Goal: Task Accomplishment & Management: Complete application form

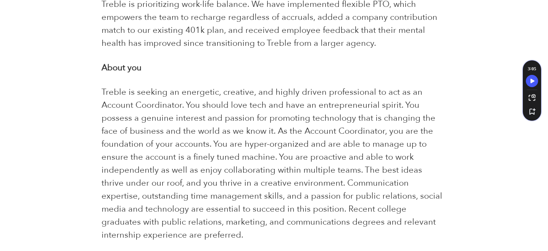
scroll to position [490, 0]
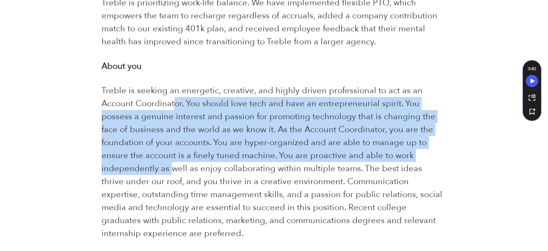
drag, startPoint x: 176, startPoint y: 88, endPoint x: 169, endPoint y: 160, distance: 71.7
click at [169, 160] on span "Treble is seeking an energetic, creative, and highly driven professional to act…" at bounding box center [272, 162] width 341 height 154
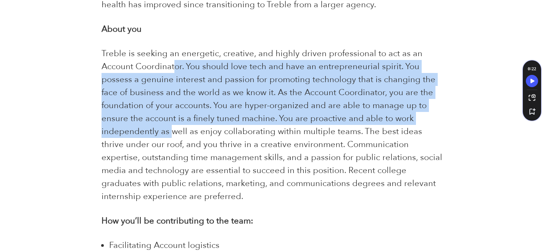
scroll to position [528, 0]
click at [240, 126] on span "Treble is seeking an energetic, creative, and highly driven professional to act…" at bounding box center [272, 124] width 341 height 154
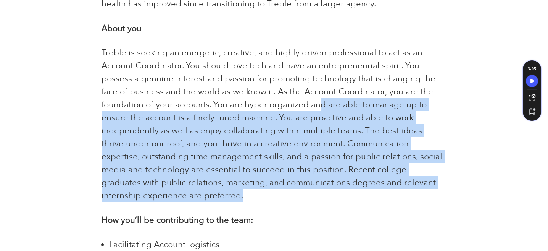
drag, startPoint x: 319, startPoint y: 90, endPoint x: 316, endPoint y: 188, distance: 97.8
click at [316, 188] on p "Treble is seeking an energetic, creative, and highly driven professional to act…" at bounding box center [274, 124] width 345 height 156
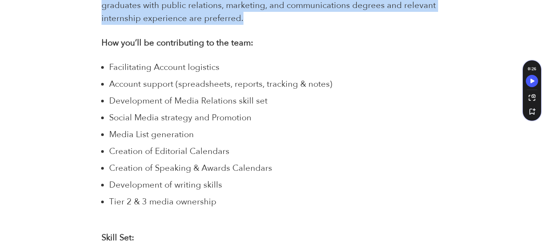
scroll to position [706, 0]
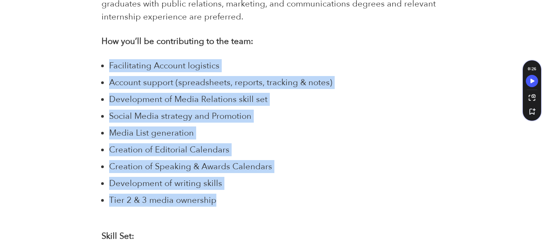
drag, startPoint x: 221, startPoint y: 187, endPoint x: 100, endPoint y: 57, distance: 178.0
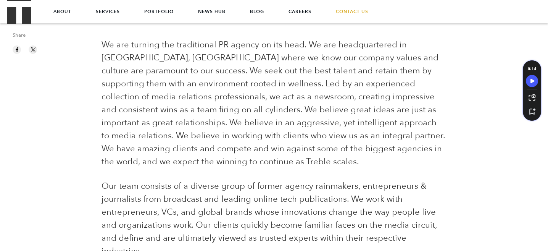
scroll to position [27, 0]
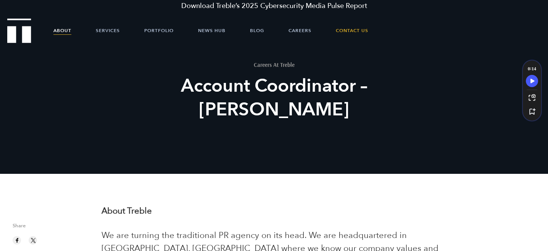
click at [58, 32] on link "About" at bounding box center [62, 30] width 18 height 23
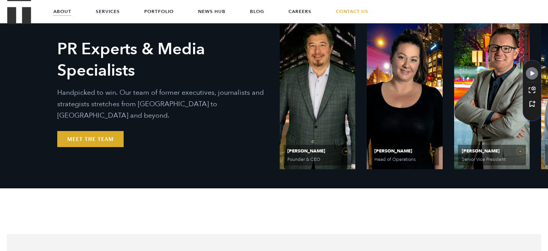
scroll to position [332, 0]
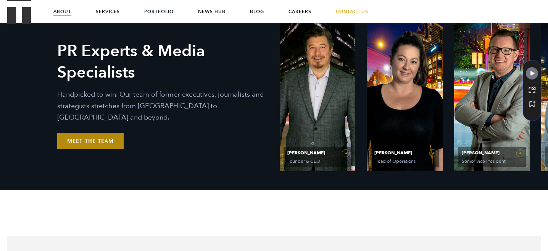
click at [98, 135] on link "Meet the Team" at bounding box center [90, 141] width 66 height 16
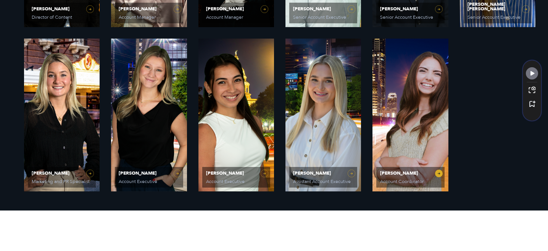
scroll to position [642, 0]
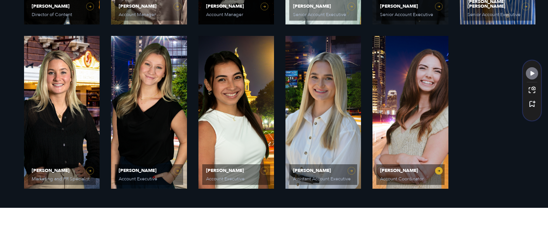
click at [414, 125] on link "Caroline Hafner Account Coordinator" at bounding box center [410, 112] width 76 height 153
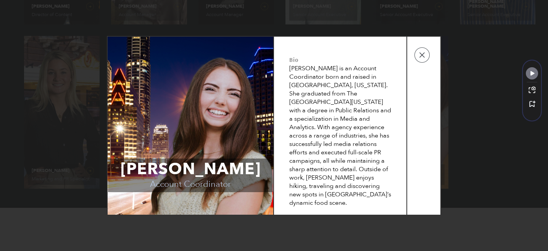
click at [27, 129] on div "Caroline Hafner Account Coordinator Bio Caroline is an Account Coordinator born…" at bounding box center [274, 125] width 548 height 251
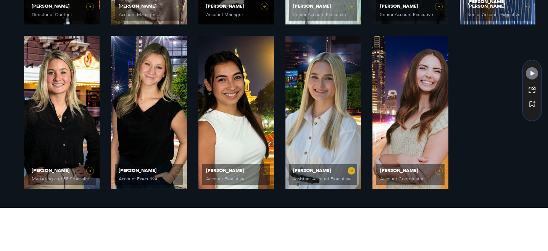
click at [334, 79] on link "Elizabeth Kalwick Assistant Account Executive" at bounding box center [323, 112] width 76 height 153
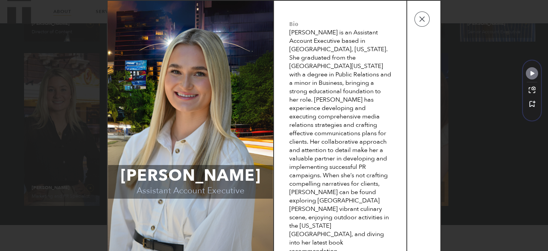
scroll to position [624, 0]
click at [426, 39] on td at bounding box center [423, 132] width 33 height 262
click at [425, 27] on button "button" at bounding box center [421, 18] width 15 height 15
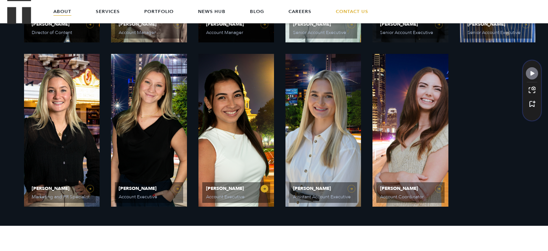
click at [221, 165] on link "Laura Corona Account Executive" at bounding box center [236, 130] width 76 height 153
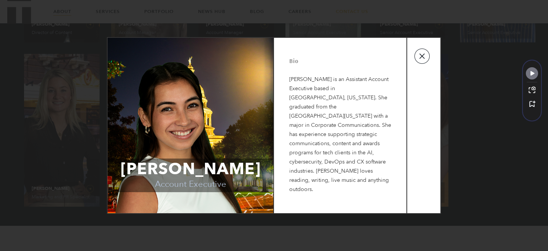
click at [424, 60] on button "button" at bounding box center [421, 55] width 15 height 15
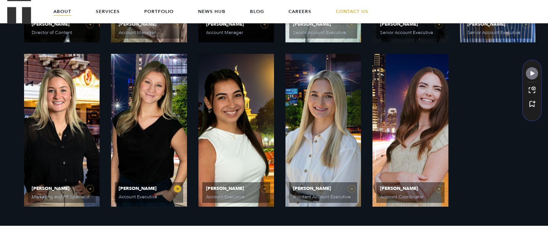
click at [170, 136] on link "Sydney Miner Account Executive" at bounding box center [149, 130] width 76 height 153
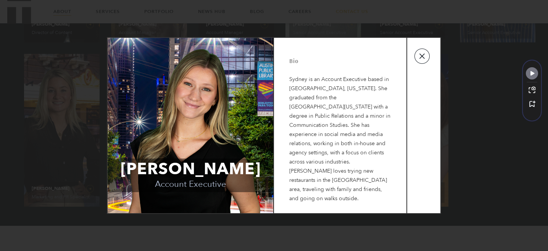
click at [428, 60] on button "button" at bounding box center [421, 55] width 15 height 15
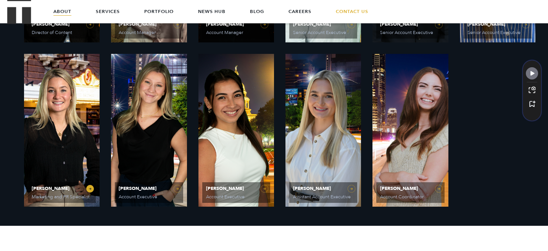
click at [68, 175] on link "Avery Beatty Marketing and PR Specialist" at bounding box center [62, 130] width 76 height 153
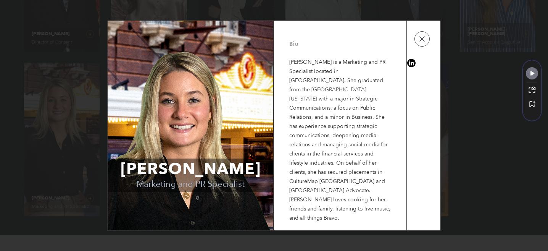
scroll to position [618, 0]
click at [427, 47] on button "button" at bounding box center [421, 38] width 15 height 15
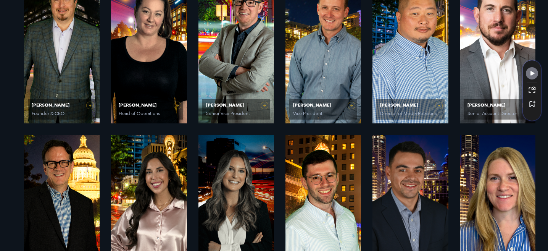
scroll to position [497, 0]
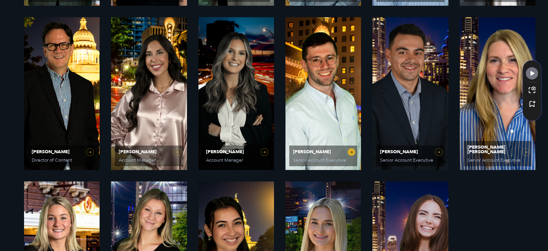
click at [335, 104] on link "Josh Georgiou Senior Account Executive" at bounding box center [323, 93] width 76 height 153
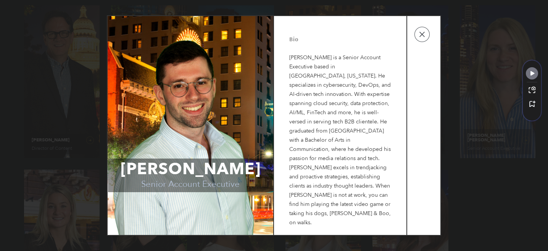
scroll to position [510, 0]
click at [84, 133] on div "Josh Georgiou Senior Account Executive Bio Josh is a Senior Account Executive b…" at bounding box center [274, 125] width 548 height 251
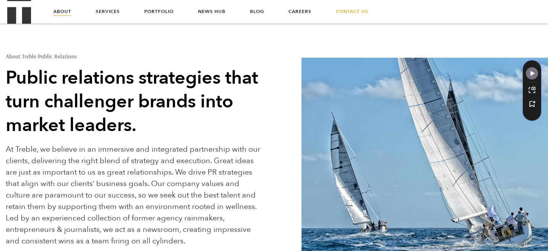
scroll to position [0, 0]
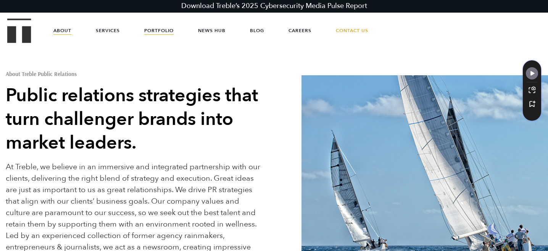
click at [154, 32] on link "Portfolio" at bounding box center [158, 30] width 29 height 23
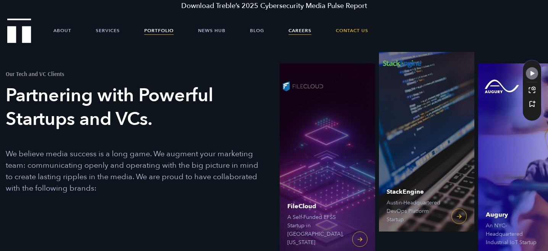
click at [299, 34] on link "Careers" at bounding box center [300, 30] width 23 height 23
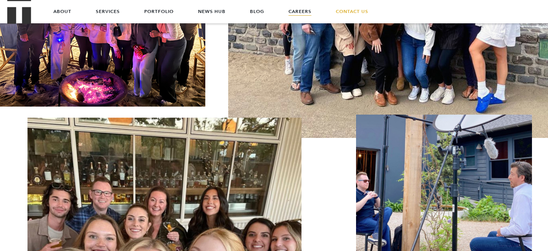
scroll to position [1354, 0]
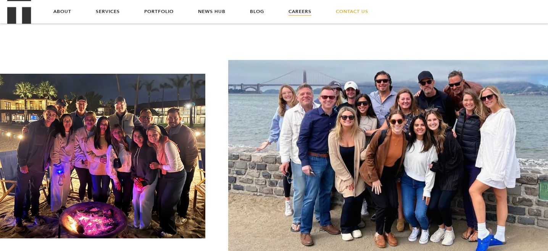
click at [107, 174] on img at bounding box center [102, 156] width 205 height 164
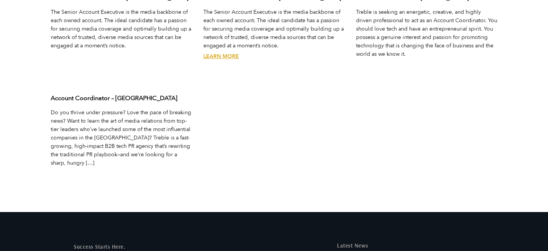
scroll to position [2570, 0]
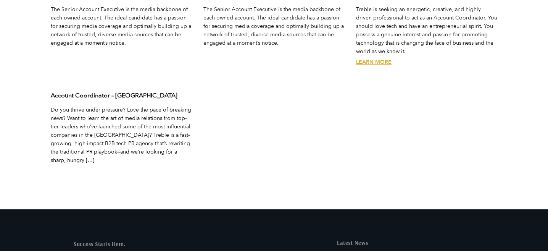
click at [378, 61] on link "Learn More" at bounding box center [373, 61] width 35 height 7
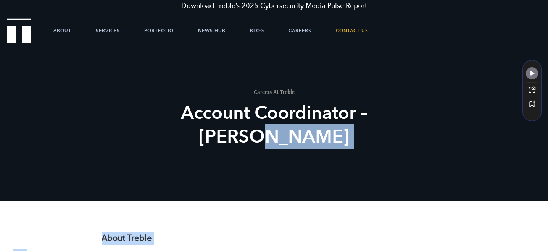
drag, startPoint x: 172, startPoint y: 69, endPoint x: 85, endPoint y: 202, distance: 159.0
copy body "Loremip Dolorsitame – Consec Adipi Elits Doeius Te inc utlabor etd magnaaliqua …"
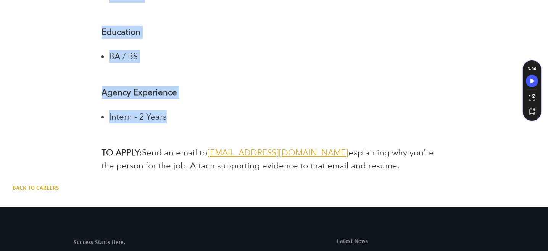
scroll to position [1672, 0]
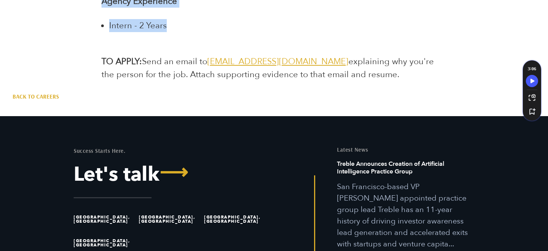
click at [264, 56] on span "jointheteam@treblepr.com" at bounding box center [277, 61] width 141 height 11
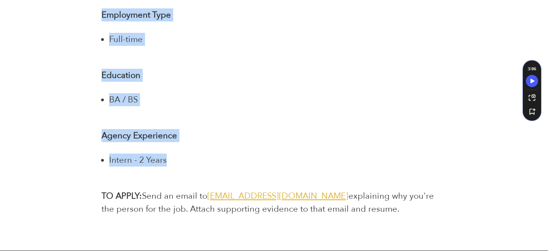
scroll to position [1604, 0]
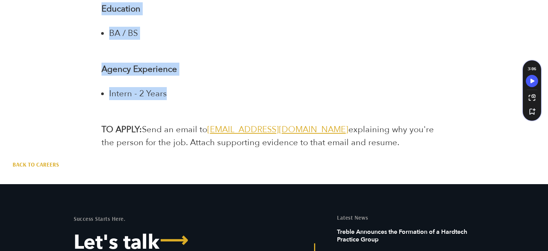
click at [287, 124] on span "jointheteam@treblepr.com" at bounding box center [277, 129] width 141 height 11
click at [276, 124] on span "jointheteam@treblepr.com" at bounding box center [277, 129] width 141 height 11
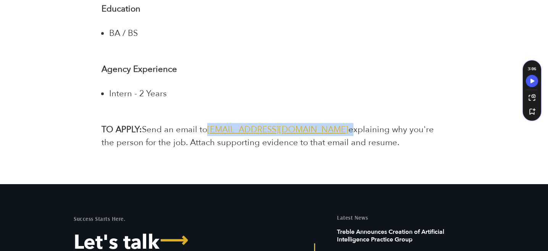
drag, startPoint x: 313, startPoint y: 118, endPoint x: 210, endPoint y: 119, distance: 103.0
click at [210, 123] on p "TO APPLY: Send an email to jointheteam@treblepr.com explaining why you're the p…" at bounding box center [274, 136] width 345 height 26
copy p "jointheteam@treblepr.com"
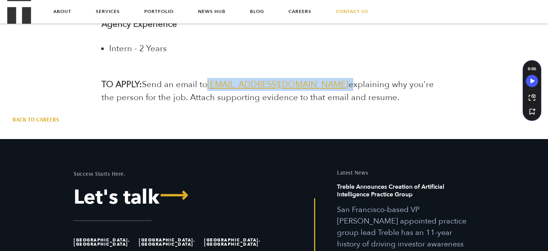
scroll to position [1624, 0]
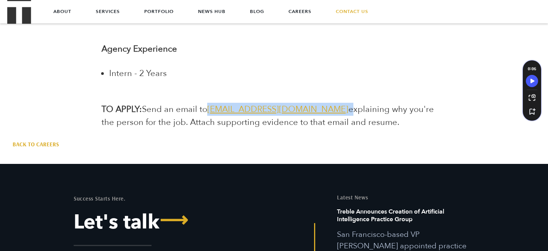
click at [310, 103] on span "jointheteam@treblepr.com" at bounding box center [277, 108] width 141 height 11
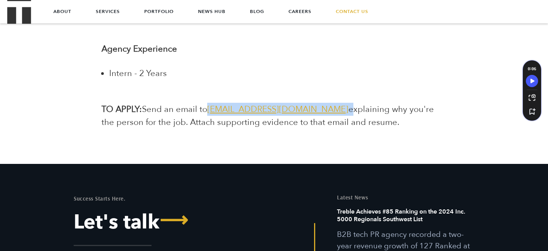
drag, startPoint x: 313, startPoint y: 97, endPoint x: 210, endPoint y: 95, distance: 103.1
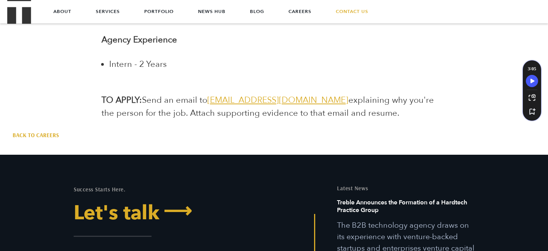
scroll to position [1607, 0]
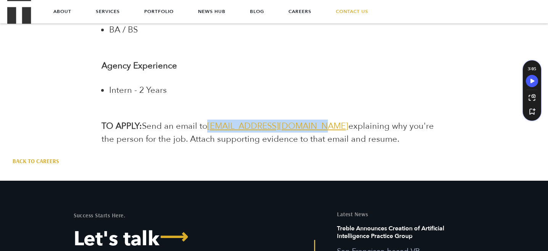
drag, startPoint x: 208, startPoint y: 113, endPoint x: 312, endPoint y: 115, distance: 103.8
click at [312, 119] on p "TO APPLY: Send an email to jointheteam@treblepr.com explaining why you're the p…" at bounding box center [274, 132] width 345 height 26
copy p "jointheteam@treblepr.com"
